Goal: Information Seeking & Learning: Learn about a topic

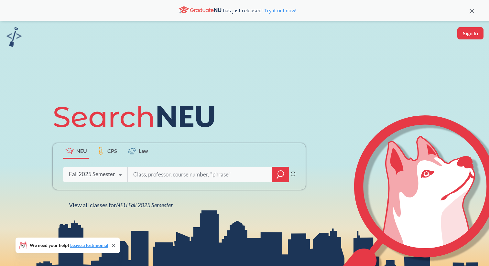
click at [154, 172] on input "search" at bounding box center [199, 175] width 134 height 14
type input "programming langugages"
type input "programming languages"
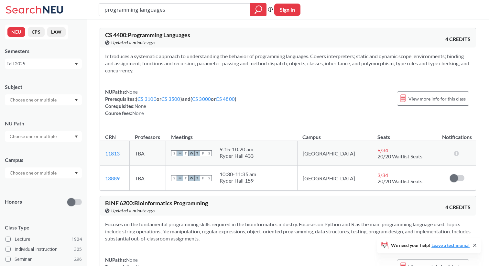
click at [33, 67] on div "Fall 2025" at bounding box center [40, 63] width 68 height 7
click at [36, 95] on div "Fall 2024" at bounding box center [44, 98] width 73 height 7
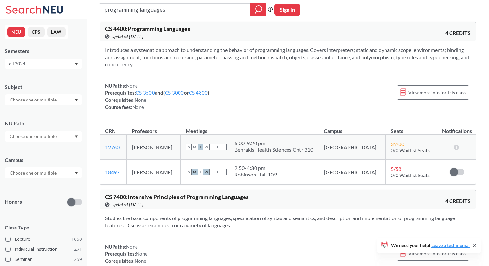
scroll to position [8, 0]
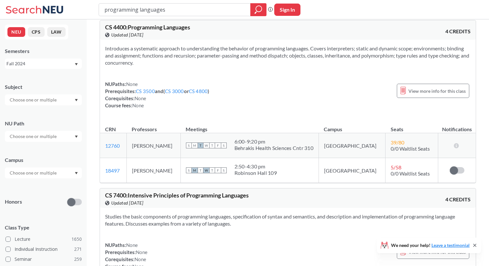
click at [155, 146] on td "[PERSON_NAME]" at bounding box center [153, 145] width 54 height 25
drag, startPoint x: 175, startPoint y: 144, endPoint x: 139, endPoint y: 144, distance: 36.5
click at [139, 145] on td "[PERSON_NAME]" at bounding box center [153, 145] width 54 height 25
copy td "[PERSON_NAME]"
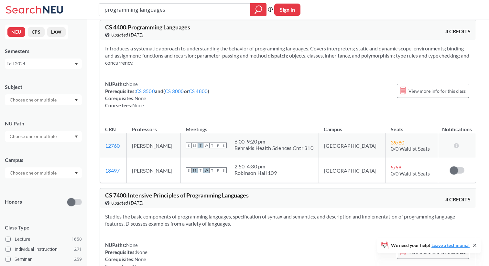
click at [340, 57] on section "Introduces a systematic approach to understanding the behavior of programming l…" at bounding box center [287, 55] width 365 height 21
